Goal: Find specific page/section: Find specific page/section

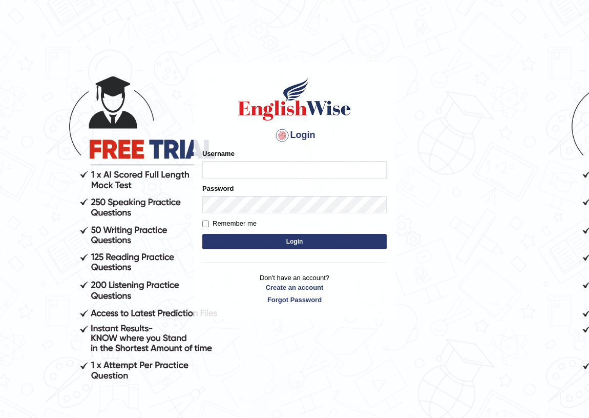
click at [221, 169] on input "Username" at bounding box center [294, 169] width 185 height 17
click at [220, 169] on input "Username" at bounding box center [294, 169] width 185 height 17
type input "r"
click at [235, 173] on input "Username" at bounding box center [294, 169] width 185 height 17
type input "R"
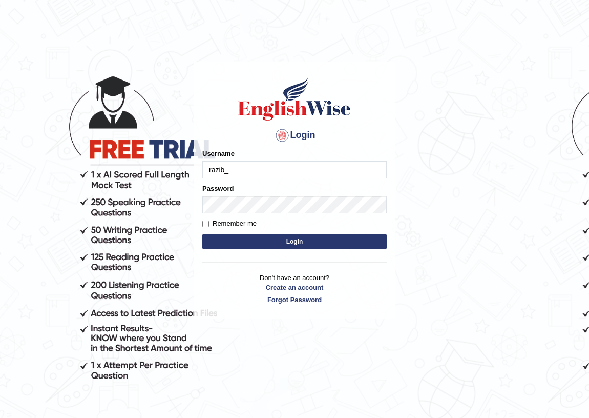
type input "razib_paramatta"
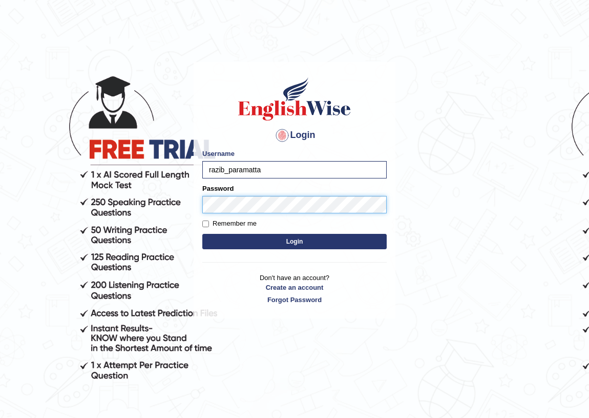
click at [202, 234] on button "Login" at bounding box center [294, 241] width 185 height 15
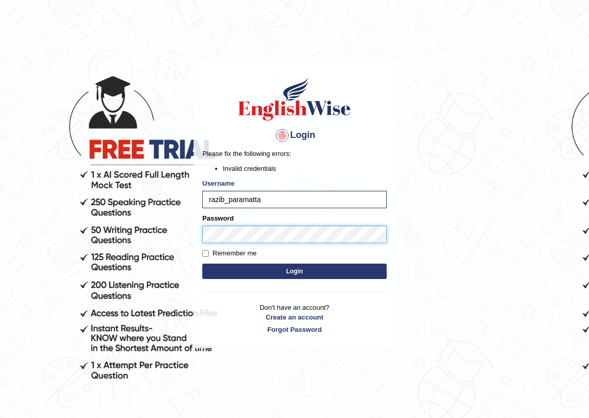
click at [162, 232] on body "Login Please fix the following errors: Invalid credentials Username razib_param…" at bounding box center [294, 239] width 589 height 418
click at [202, 263] on button "Login" at bounding box center [294, 270] width 185 height 15
click at [239, 200] on input "razib_paramatta" at bounding box center [294, 199] width 185 height 17
type input "razib_parramatta"
click at [254, 265] on button "Login" at bounding box center [294, 270] width 185 height 15
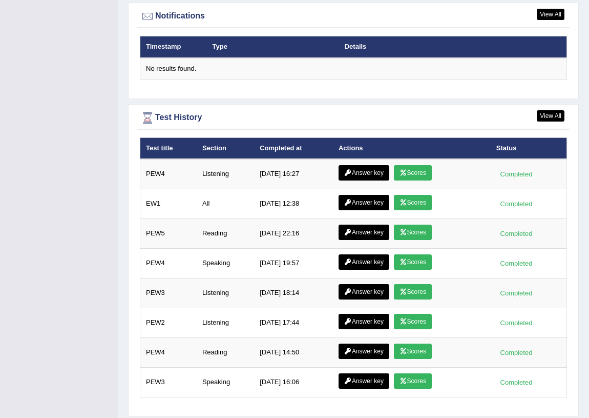
scroll to position [1324, 0]
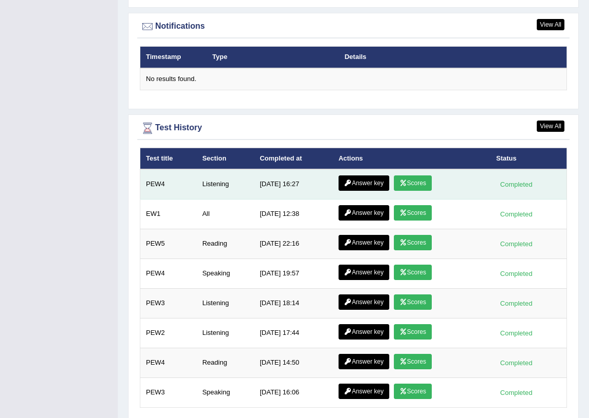
click at [373, 181] on link "Answer key" at bounding box center [364, 182] width 51 height 15
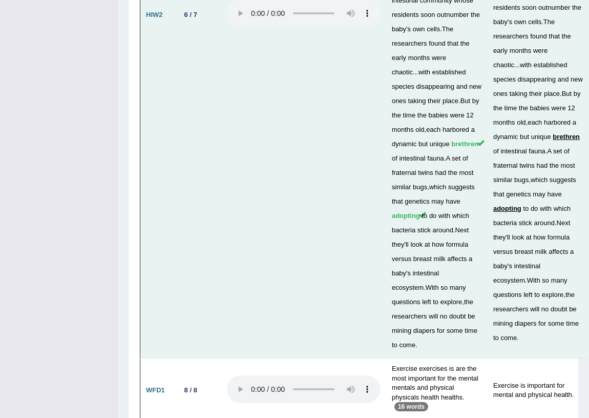
scroll to position [3577, 0]
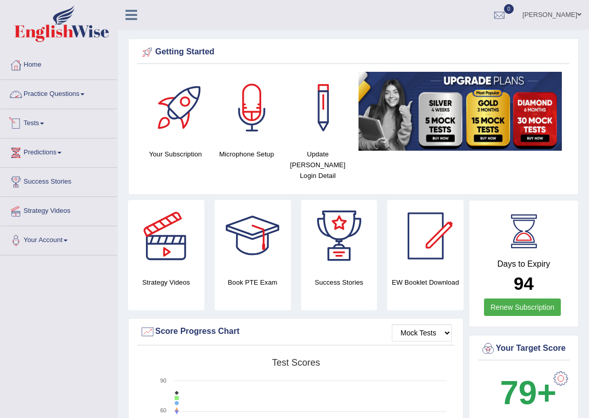
click at [55, 98] on link "Practice Questions" at bounding box center [59, 93] width 117 height 26
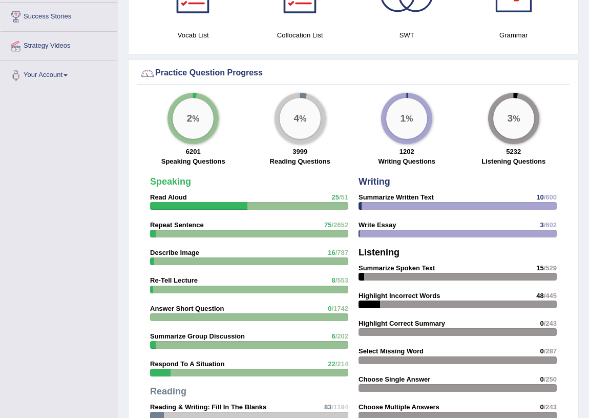
scroll to position [699, 0]
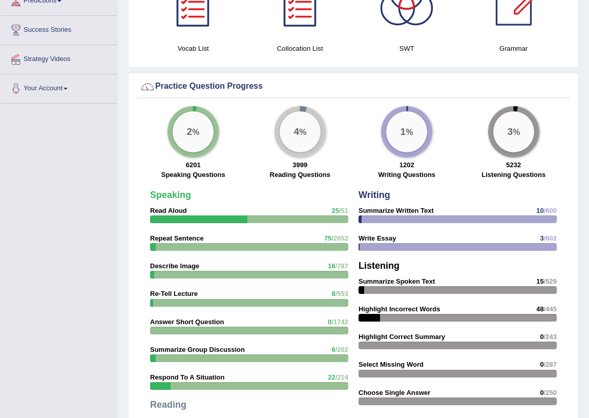
click at [118, 252] on div "Please login from Desktop. If you think this is an error (or logged in from des…" at bounding box center [354, 146] width 472 height 1690
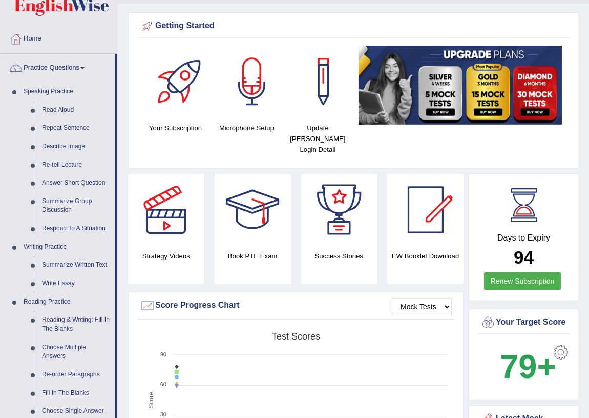
scroll to position [0, 0]
